Goal: Information Seeking & Learning: Learn about a topic

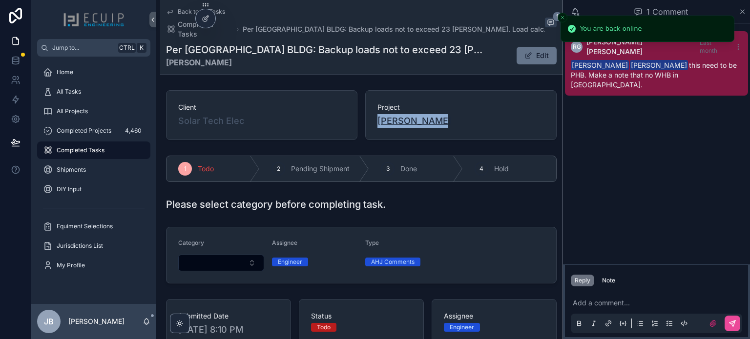
drag, startPoint x: 430, startPoint y: 112, endPoint x: 374, endPoint y: 116, distance: 56.3
click at [377, 116] on div "Ken Klingler" at bounding box center [460, 121] width 167 height 14
copy span "Ken Klingler"
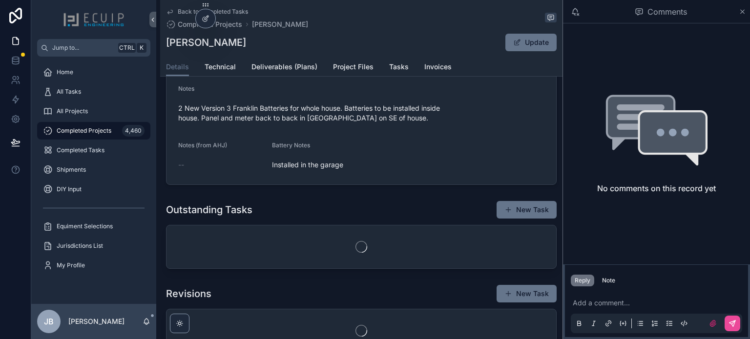
scroll to position [390, 0]
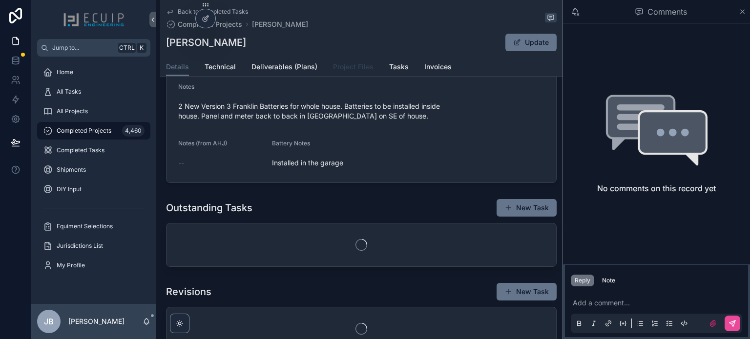
click at [362, 68] on span "Project Files" at bounding box center [353, 67] width 41 height 10
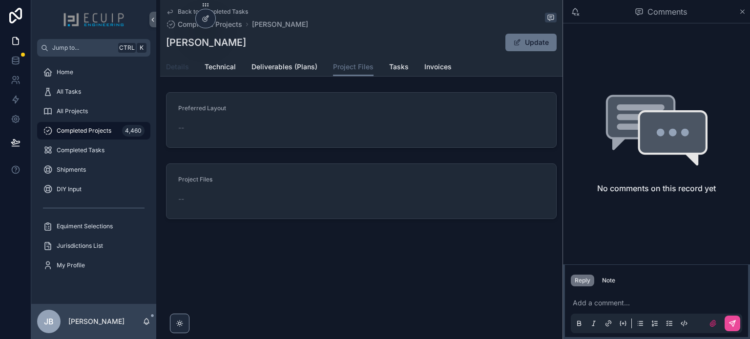
click at [175, 66] on span "Details" at bounding box center [177, 67] width 23 height 10
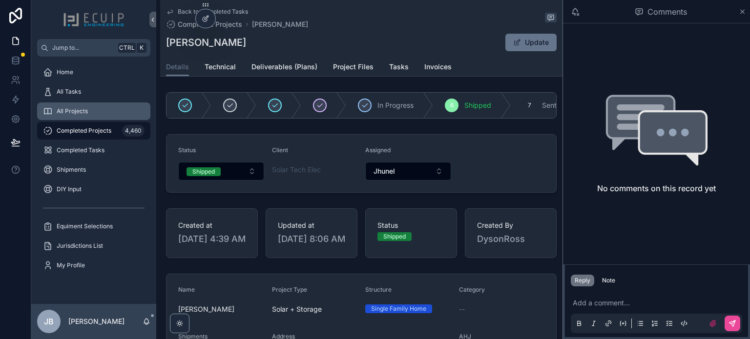
click at [87, 108] on span "All Projects" at bounding box center [72, 111] width 31 height 8
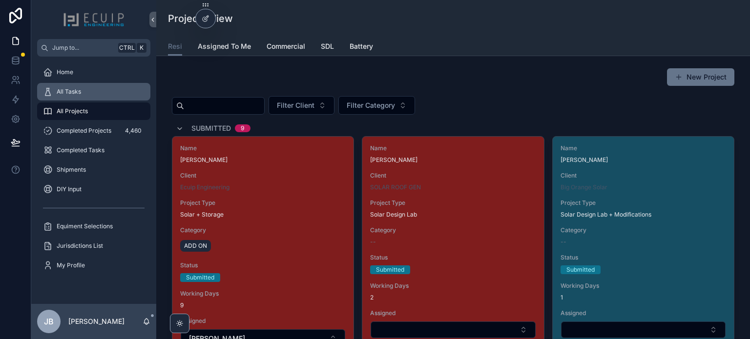
click at [62, 95] on span "All Tasks" at bounding box center [69, 92] width 24 height 8
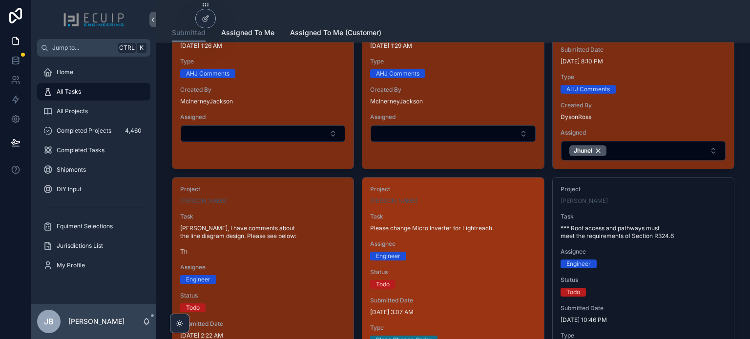
scroll to position [488, 0]
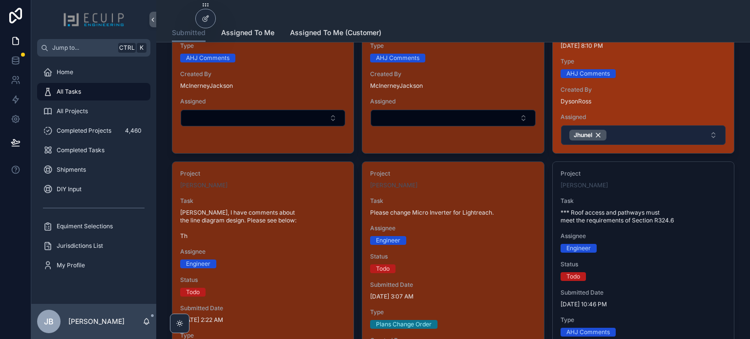
click at [631, 125] on button "Jhunel" at bounding box center [643, 135] width 164 height 20
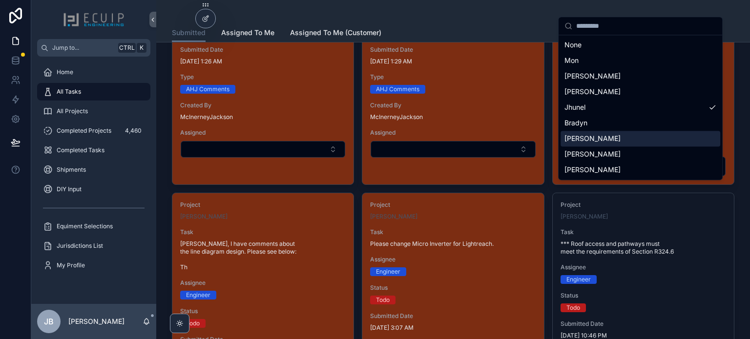
scroll to position [293, 0]
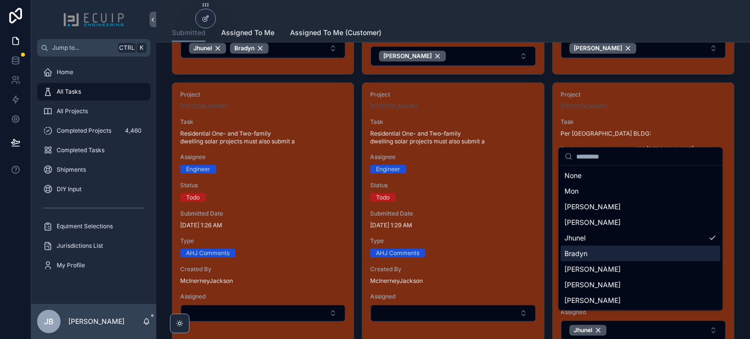
click at [590, 255] on div "Bradyn" at bounding box center [640, 254] width 160 height 16
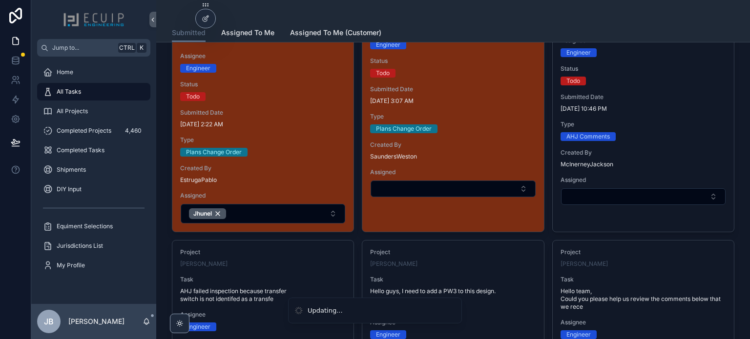
scroll to position [683, 0]
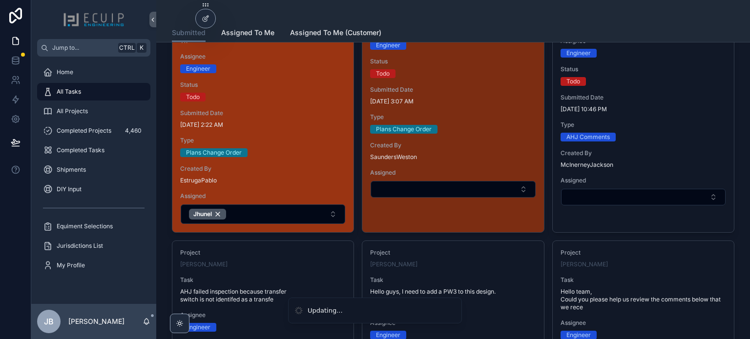
click at [269, 137] on span "Type" at bounding box center [262, 141] width 165 height 8
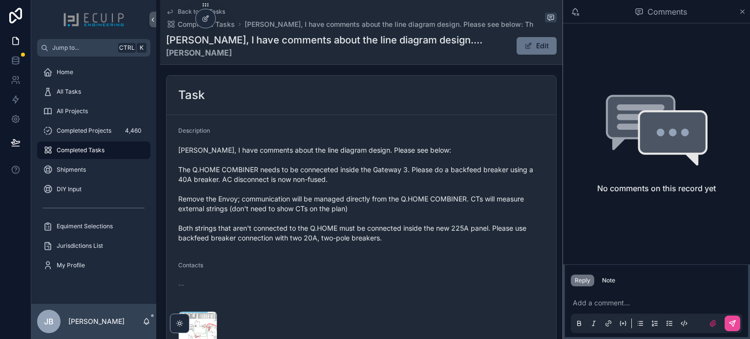
scroll to position [390, 0]
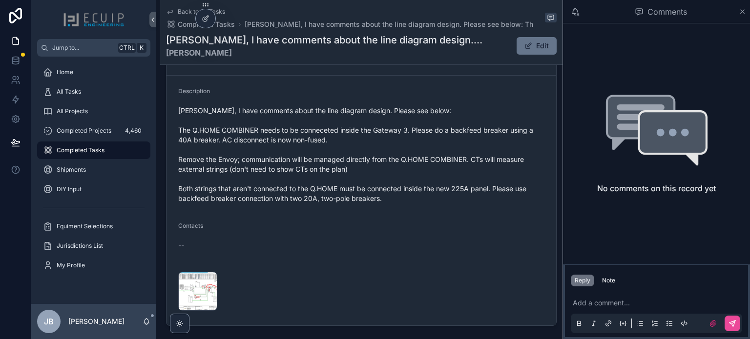
click at [305, 272] on div "Captura-de-pantalla-2025-09-26-152037 .png" at bounding box center [361, 291] width 366 height 39
click at [195, 291] on div "Captura-de-pantalla-2025-09-26-152037 .png" at bounding box center [197, 291] width 39 height 39
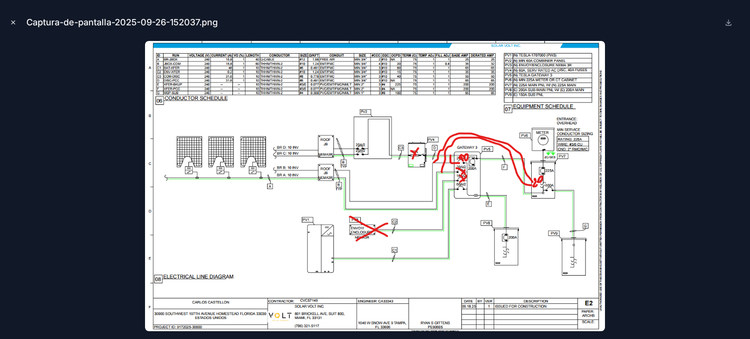
click at [15, 21] on icon "Close modal" at bounding box center [13, 22] width 3 height 3
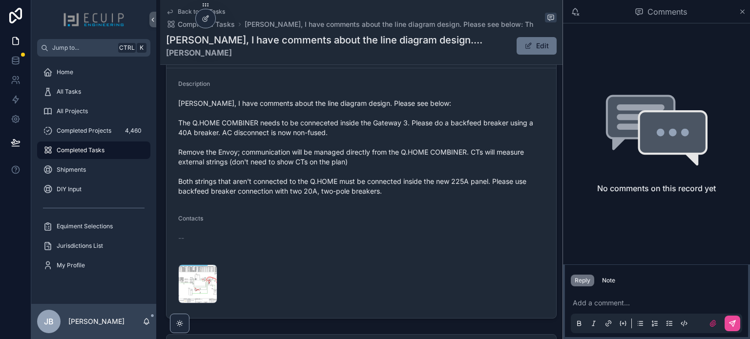
scroll to position [513, 0]
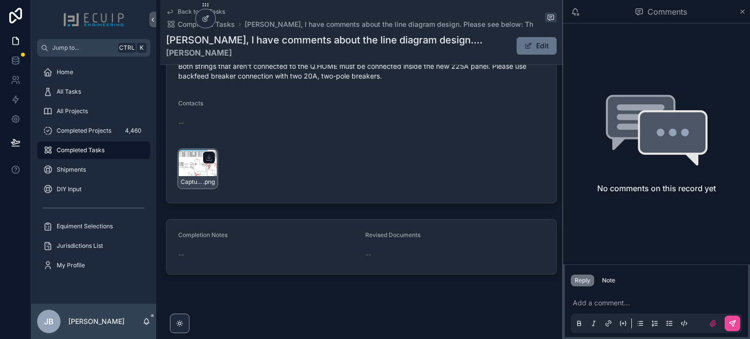
click at [193, 165] on div "Captura-de-pantalla-2025-09-26-152037 .png" at bounding box center [197, 168] width 39 height 39
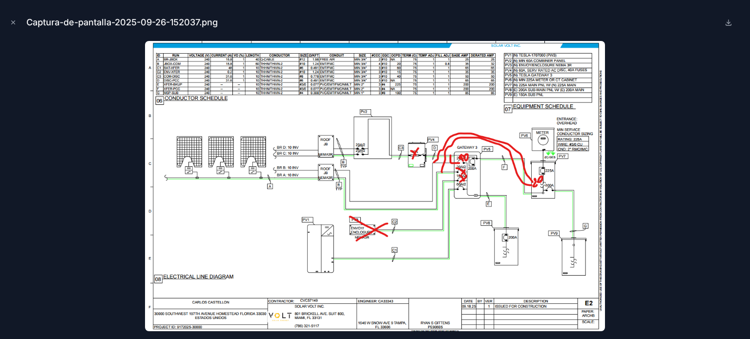
click at [680, 222] on div at bounding box center [375, 186] width 734 height 290
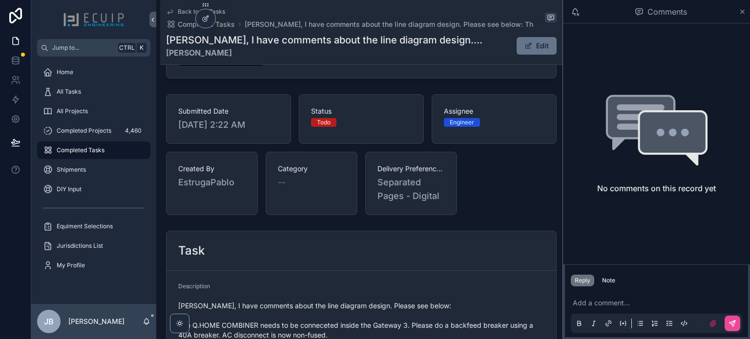
scroll to position [390, 0]
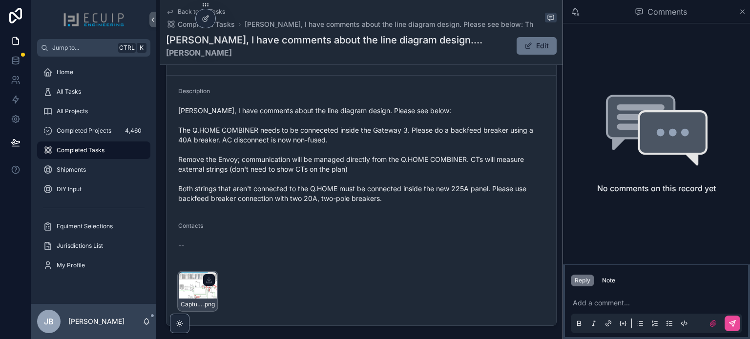
click at [195, 287] on div "Captura-de-pantalla-2025-09-26-152037 .png" at bounding box center [197, 291] width 39 height 39
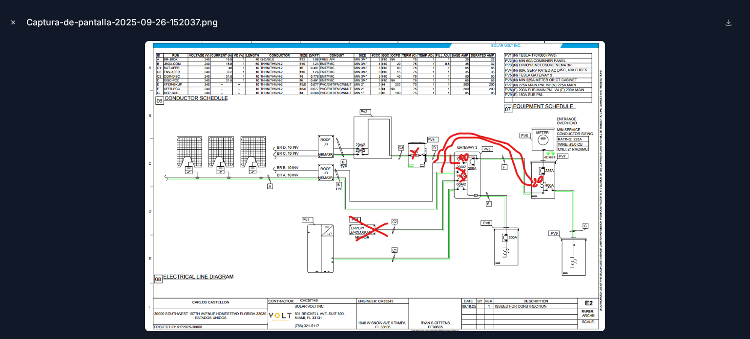
click at [12, 22] on icon "Close modal" at bounding box center [13, 22] width 3 height 3
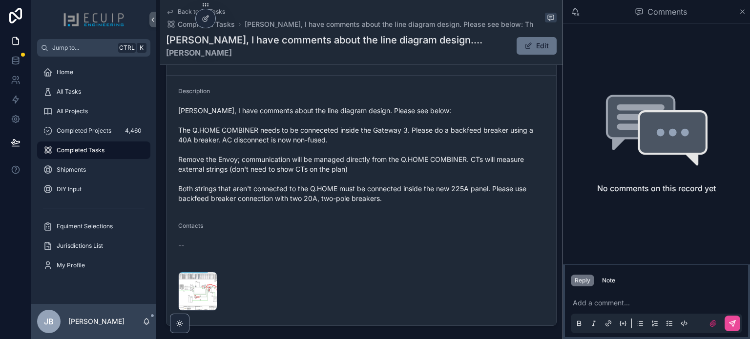
click at [456, 241] on div "--" at bounding box center [361, 246] width 366 height 10
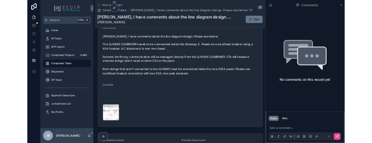
scroll to position [513, 0]
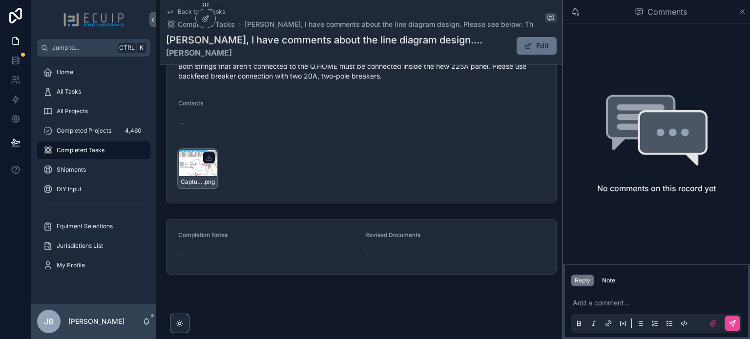
click at [195, 165] on div "Captura-de-pantalla-2025-09-26-152037 .png" at bounding box center [197, 168] width 39 height 39
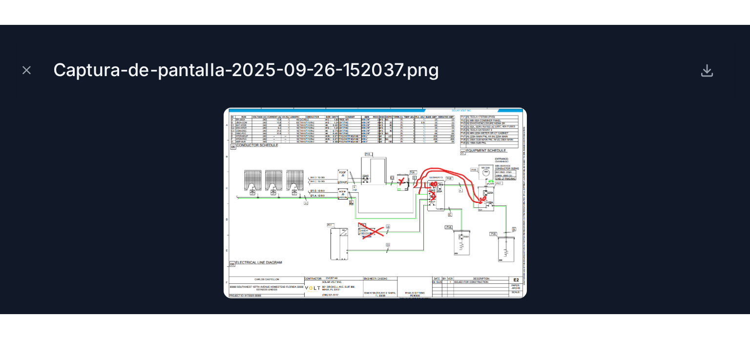
scroll to position [513, 0]
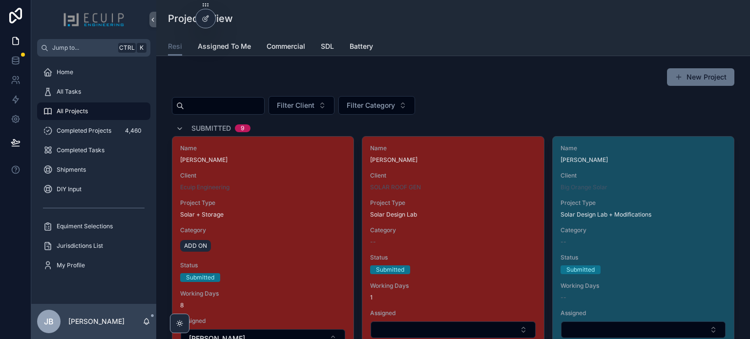
scroll to position [3892, 0]
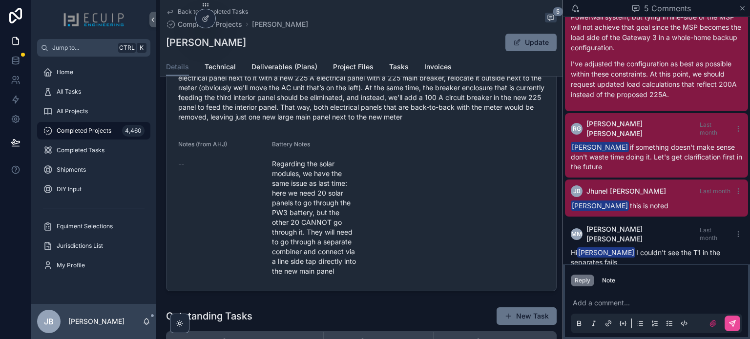
scroll to position [439, 0]
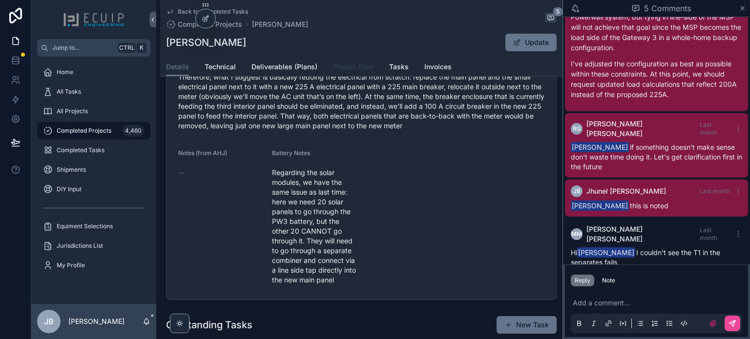
click at [351, 73] on link "Project Files" at bounding box center [353, 68] width 41 height 20
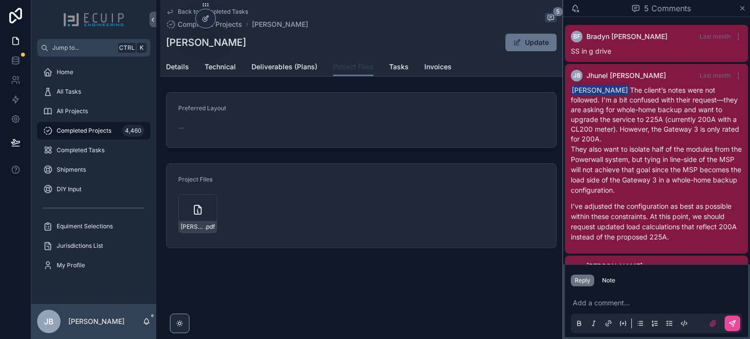
scroll to position [142, 0]
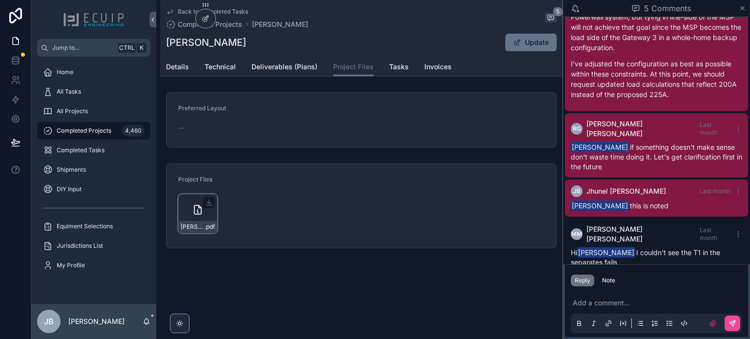
click at [190, 207] on div "Carlos-Castellon-Engineering-with-load-calculations .pdf" at bounding box center [197, 213] width 39 height 39
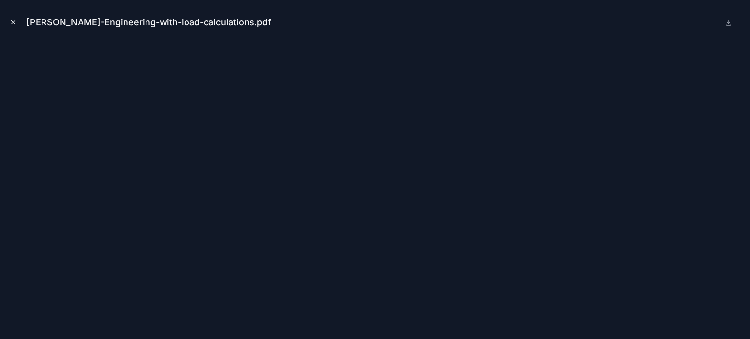
click at [16, 23] on icon "Close modal" at bounding box center [13, 22] width 7 height 7
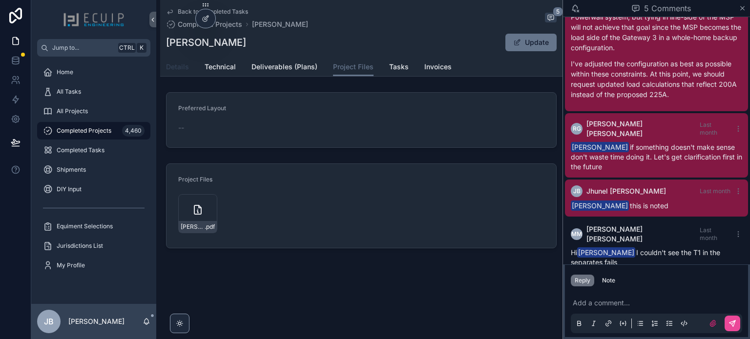
click at [178, 70] on span "Details" at bounding box center [177, 67] width 23 height 10
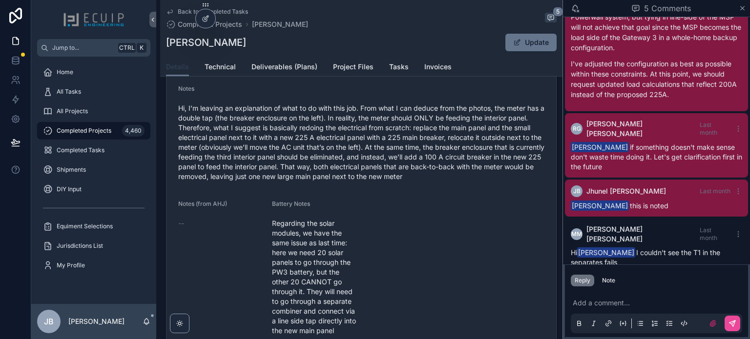
scroll to position [390, 0]
drag, startPoint x: 234, startPoint y: 42, endPoint x: 169, endPoint y: 44, distance: 64.9
click at [169, 44] on div "Carlos Castellon Update" at bounding box center [361, 42] width 390 height 19
copy h1 "Carlos Castellon"
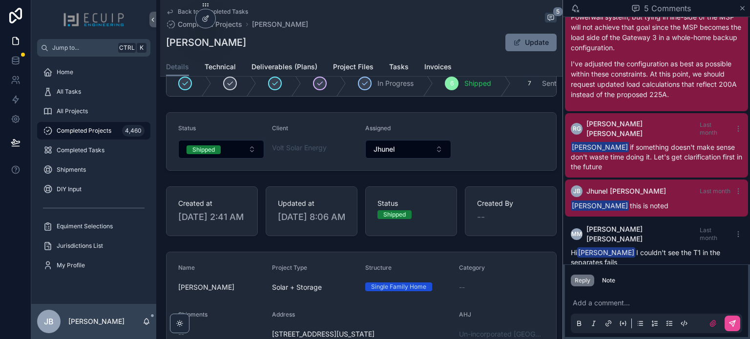
scroll to position [0, 0]
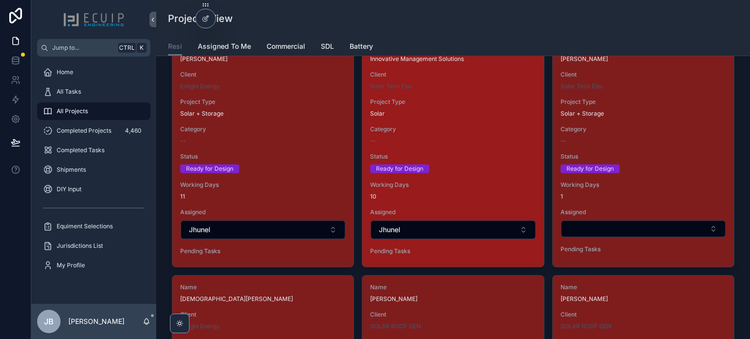
scroll to position [1355, 0]
click at [475, 166] on div "Ready for Design" at bounding box center [452, 168] width 165 height 9
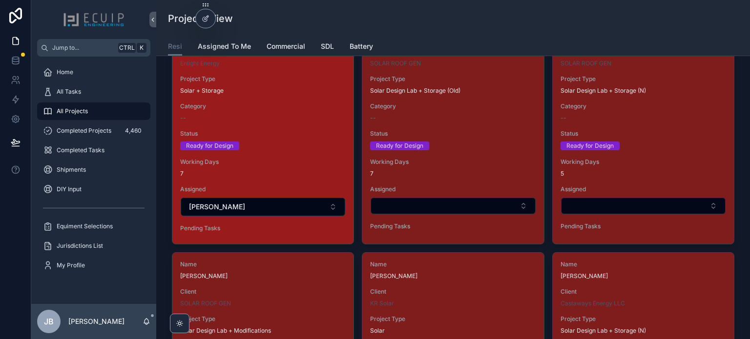
scroll to position [1610, 0]
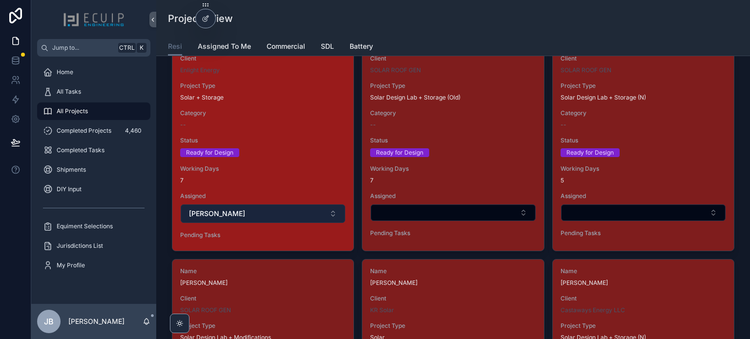
click at [277, 206] on button "Sherri" at bounding box center [263, 213] width 164 height 19
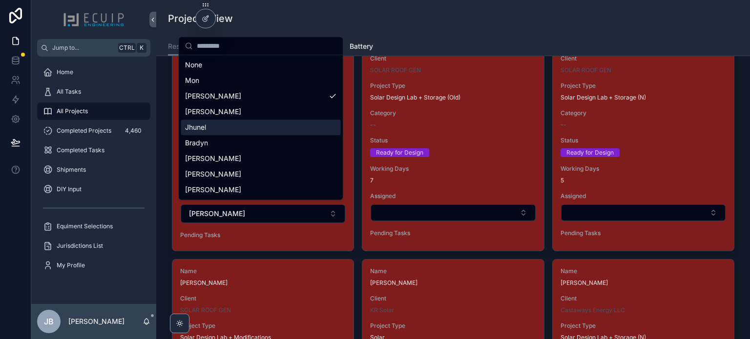
drag, startPoint x: 223, startPoint y: 133, endPoint x: 354, endPoint y: 197, distance: 145.8
click at [223, 133] on div "Jhunel" at bounding box center [261, 128] width 160 height 16
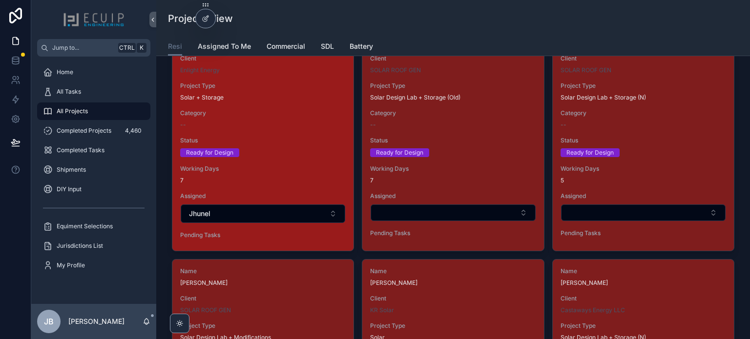
click at [295, 148] on div "Ready for Design" at bounding box center [262, 152] width 165 height 9
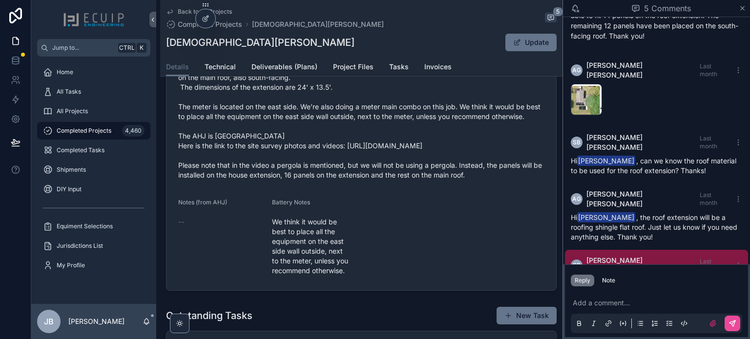
scroll to position [537, 0]
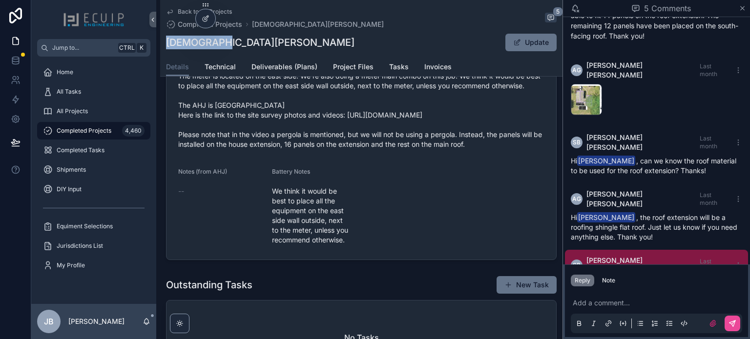
drag, startPoint x: 220, startPoint y: 43, endPoint x: 165, endPoint y: 43, distance: 54.2
click at [165, 43] on div "Back to All Projects Completed Projects Jesua Jaen 5 Jesua Jaen Update Details …" at bounding box center [361, 38] width 402 height 77
copy h1 "Jesua Jaen"
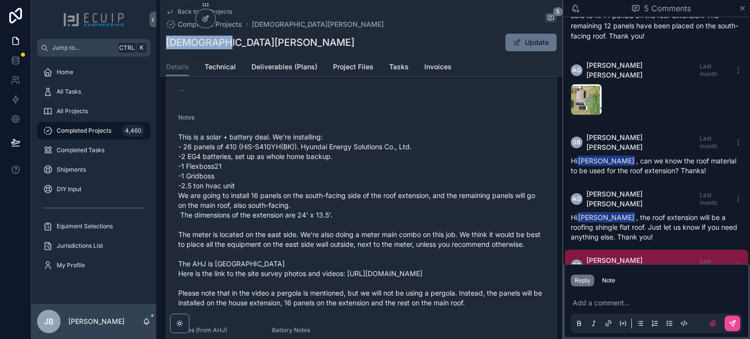
scroll to position [342, 0]
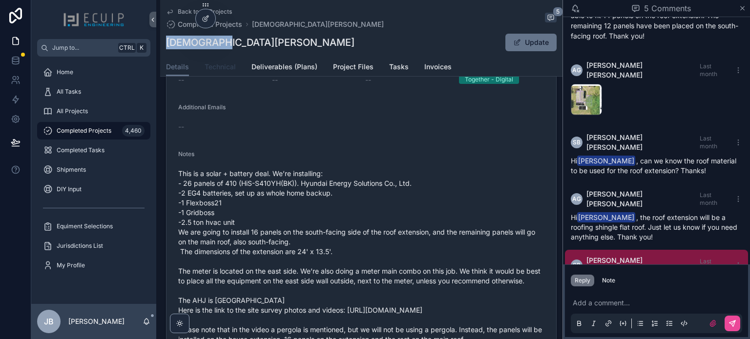
click at [206, 61] on link "Technical" at bounding box center [219, 68] width 31 height 20
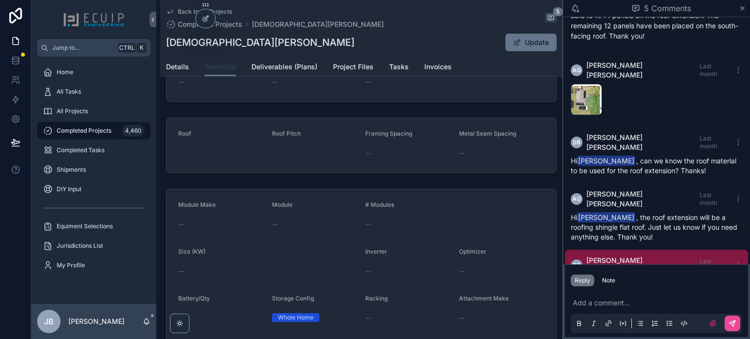
scroll to position [244, 0]
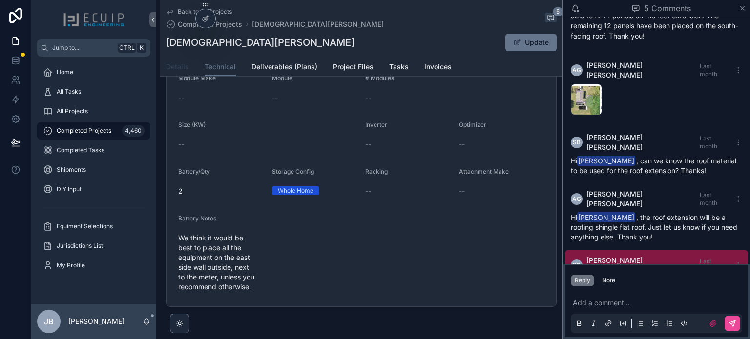
click at [179, 64] on span "Details" at bounding box center [177, 67] width 23 height 10
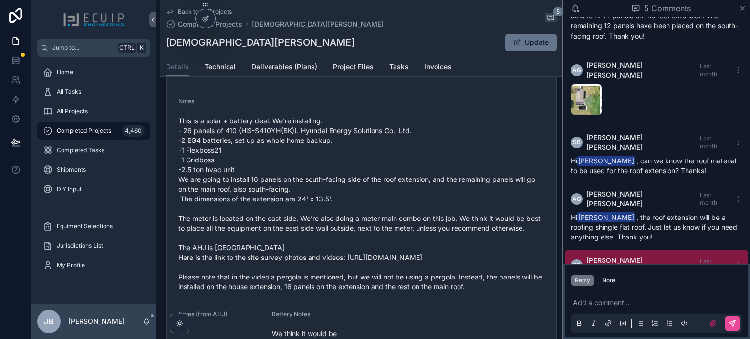
scroll to position [390, 0]
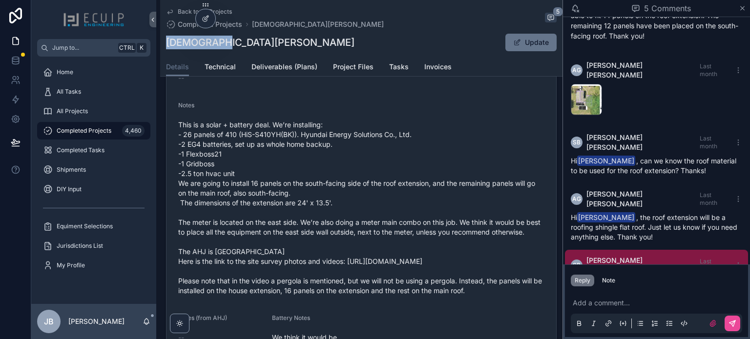
drag, startPoint x: 222, startPoint y: 46, endPoint x: 167, endPoint y: 42, distance: 54.8
click at [167, 42] on div "Jesua Jaen Update" at bounding box center [361, 42] width 390 height 19
copy h1 "Jesua Jaen"
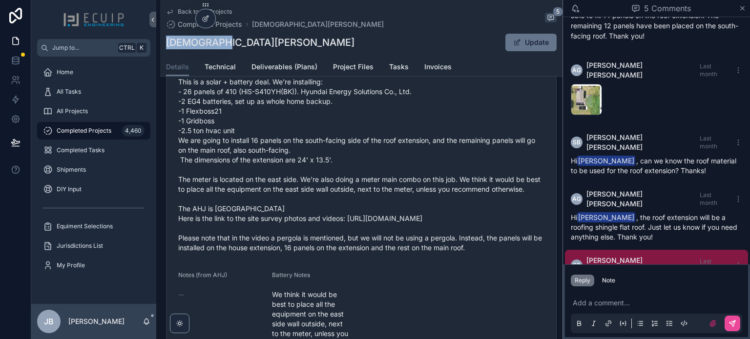
scroll to position [439, 0]
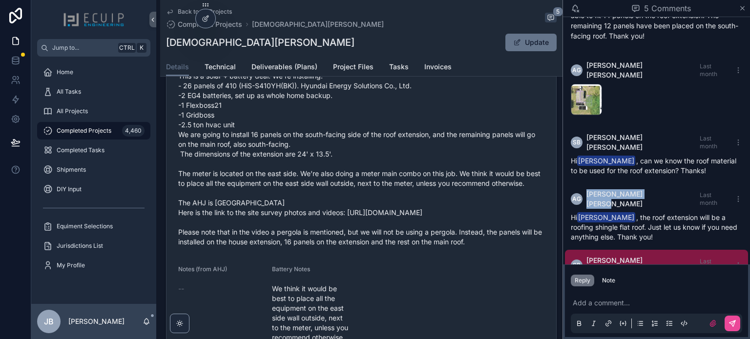
drag, startPoint x: 630, startPoint y: 172, endPoint x: 587, endPoint y: 169, distance: 43.6
click at [587, 189] on div "AG Atilio Garcia Last month" at bounding box center [655, 199] width 171 height 20
copy span "Atilio Garcia"
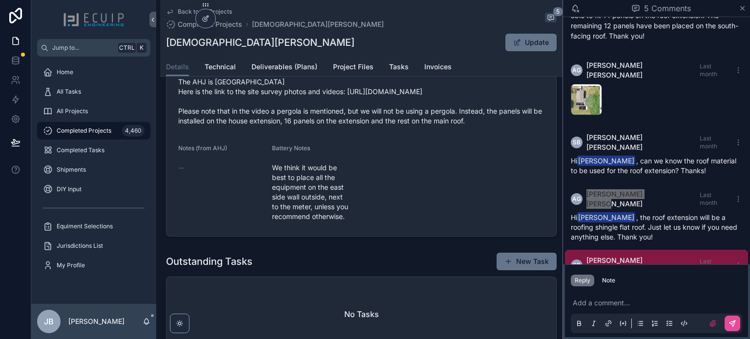
scroll to position [537, 0]
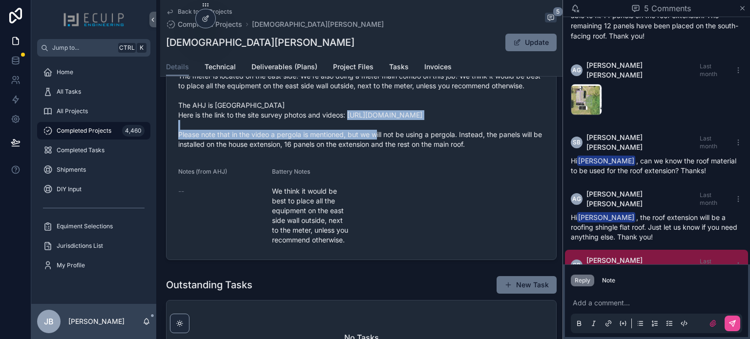
drag, startPoint x: 185, startPoint y: 145, endPoint x: 303, endPoint y: 153, distance: 117.4
click at [303, 149] on span "This is a solar + battery deal. We’re installing: - 26 panels of 410 (HiS-S410Y…" at bounding box center [361, 62] width 366 height 176
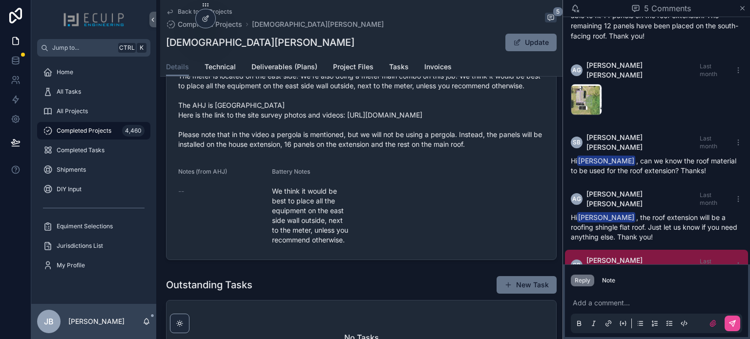
click at [377, 210] on form "Name Jesua Jaen Project Type Solar + Storage Structure Single Family Home Categ…" at bounding box center [360, 2] width 389 height 513
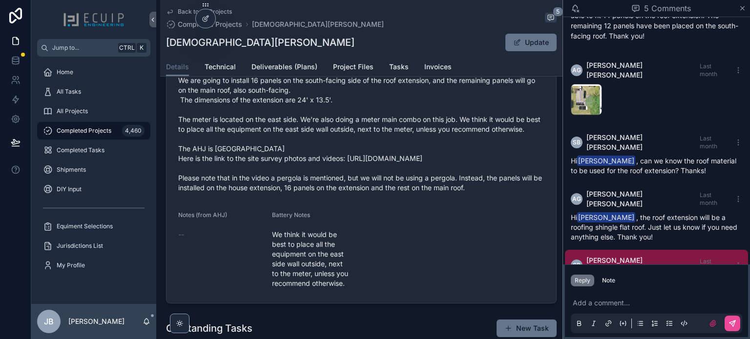
scroll to position [488, 0]
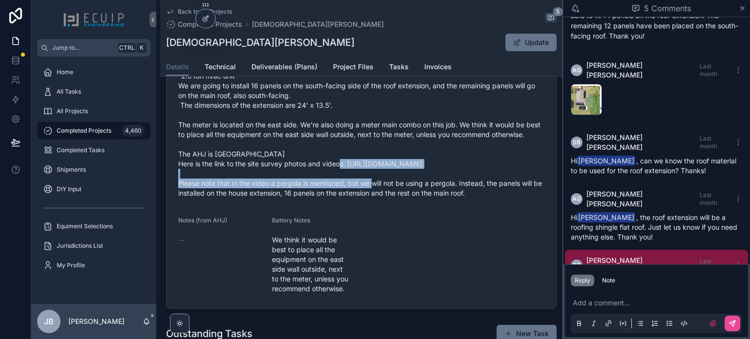
drag, startPoint x: 480, startPoint y: 191, endPoint x: 179, endPoint y: 196, distance: 300.6
click at [179, 196] on span "This is a solar + battery deal. We’re installing: - 26 panels of 410 (HiS-S410Y…" at bounding box center [361, 110] width 366 height 176
copy span "https://drive.google.com/drive/folders/1eFqJfdQZ81QeR4kJI2I2AJ__QDr-WMLy?usp=sh…"
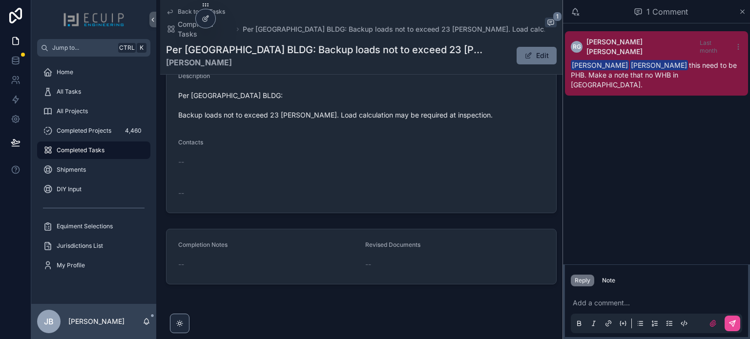
scroll to position [415, 0]
click at [88, 90] on div "All Tasks" at bounding box center [94, 92] width 102 height 16
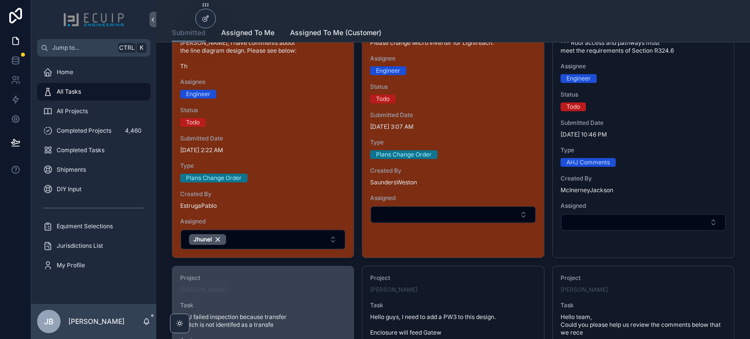
scroll to position [683, 0]
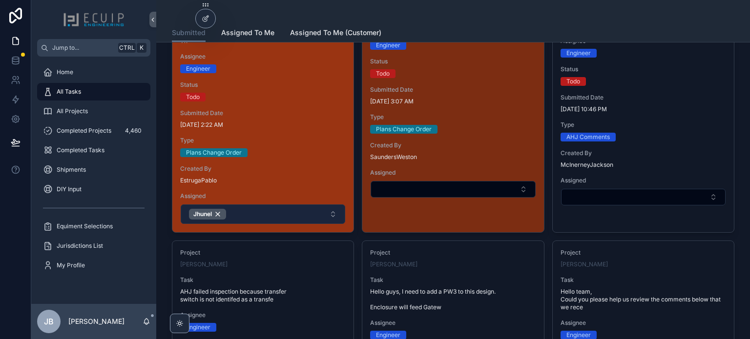
click at [267, 209] on button "Jhunel" at bounding box center [263, 214] width 164 height 20
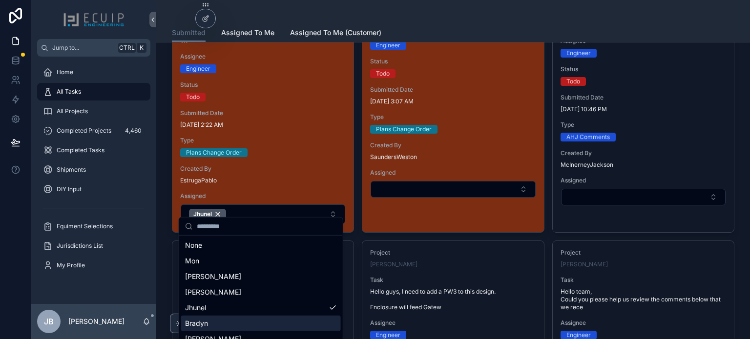
click at [224, 321] on div "Bradyn" at bounding box center [261, 324] width 160 height 16
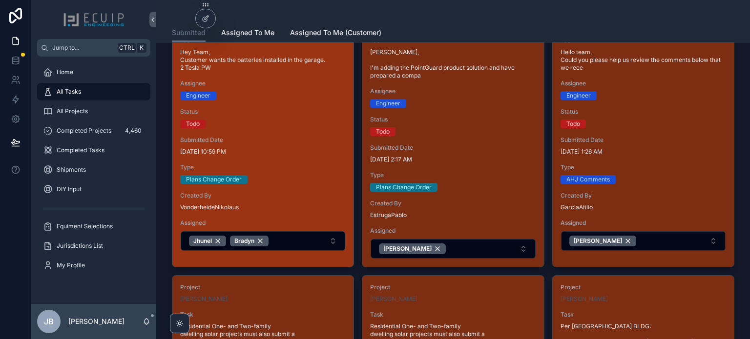
scroll to position [98, 0]
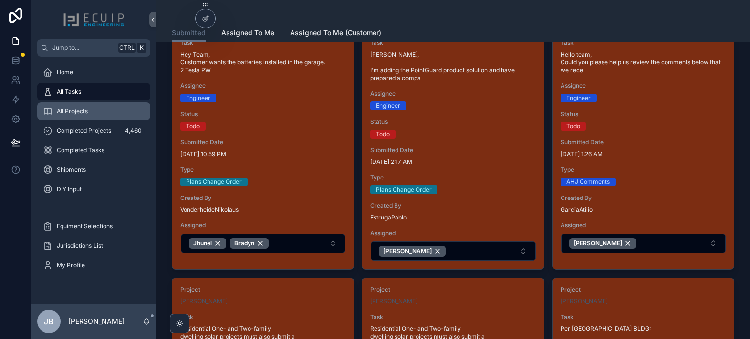
click at [92, 117] on div "All Projects" at bounding box center [94, 111] width 102 height 16
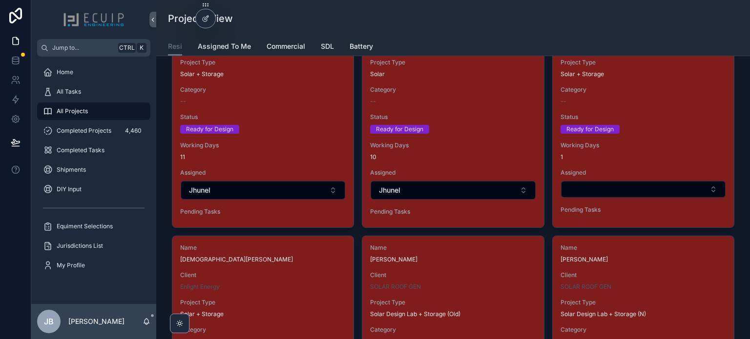
scroll to position [1318, 0]
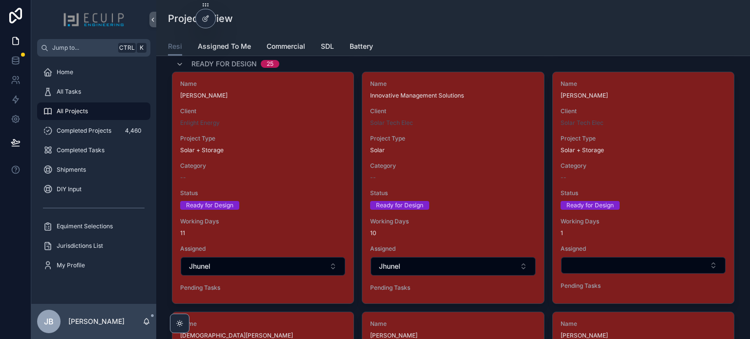
click at [257, 209] on div "Name Jean Deshommes Client Enlight Energy Project Type Solar + Storage Category…" at bounding box center [262, 187] width 181 height 231
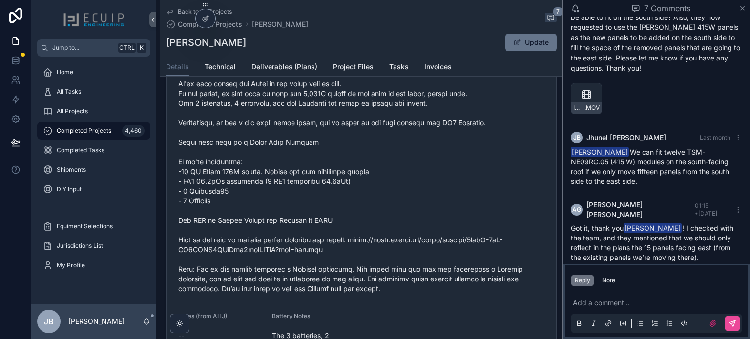
scroll to position [634, 0]
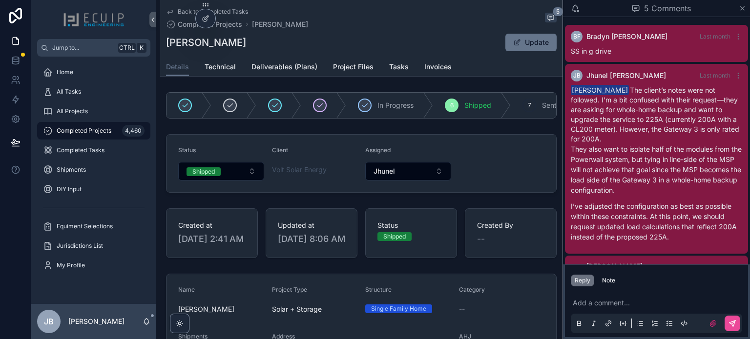
scroll to position [142, 0]
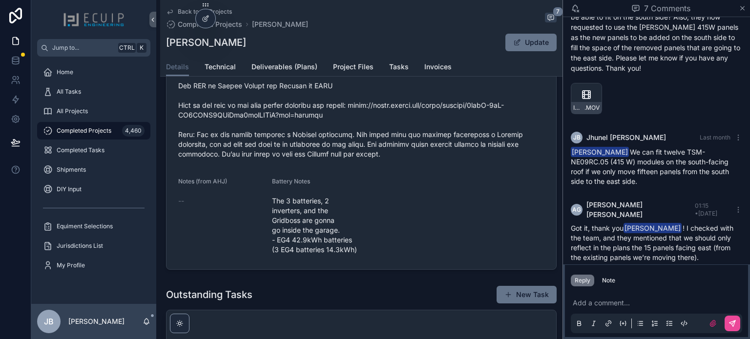
scroll to position [927, 0]
